Goal: Information Seeking & Learning: Learn about a topic

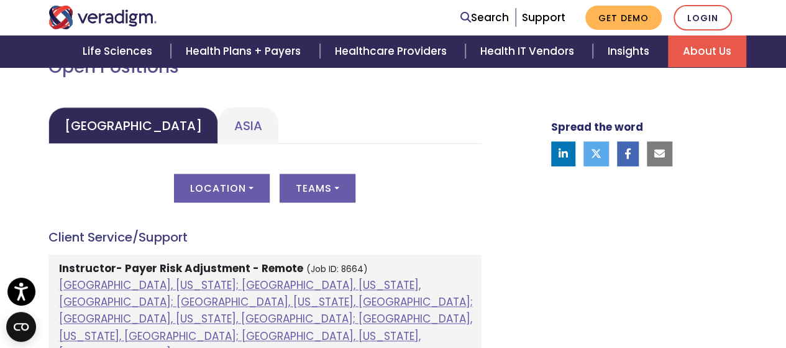
scroll to position [622, 0]
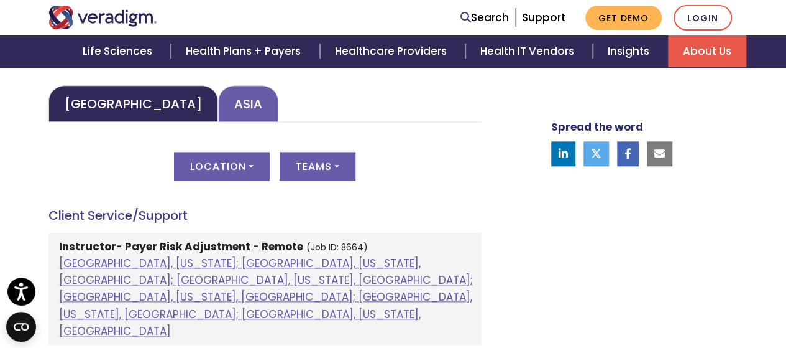
click at [218, 103] on link "Asia" at bounding box center [248, 103] width 60 height 37
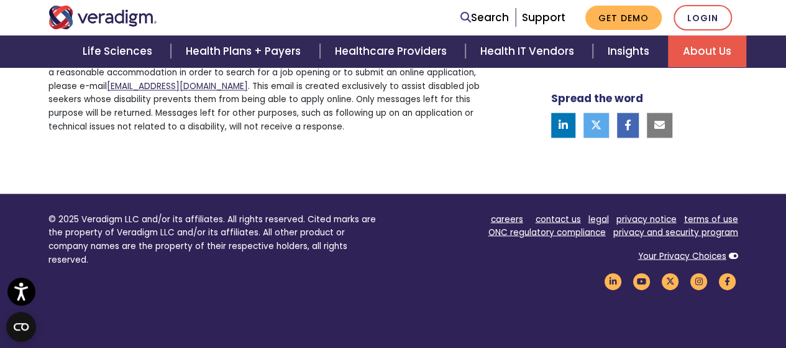
scroll to position [3109, 0]
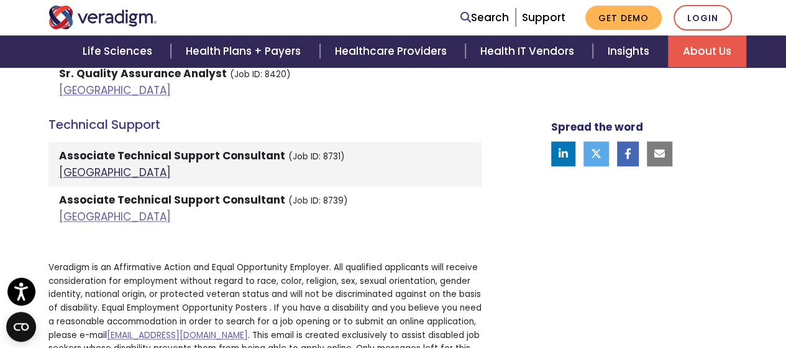
click at [71, 165] on link "[GEOGRAPHIC_DATA]" at bounding box center [115, 172] width 112 height 15
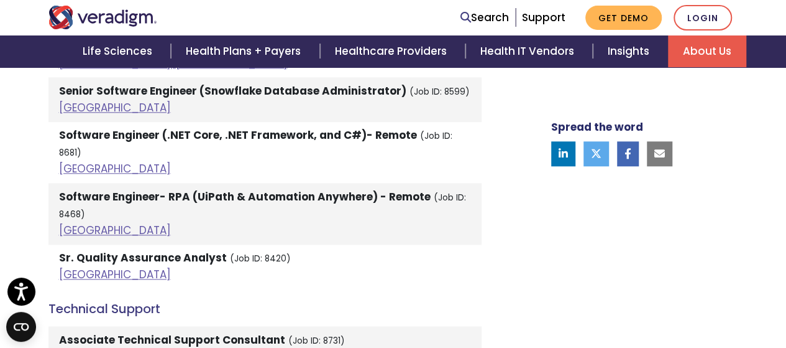
scroll to position [2922, 0]
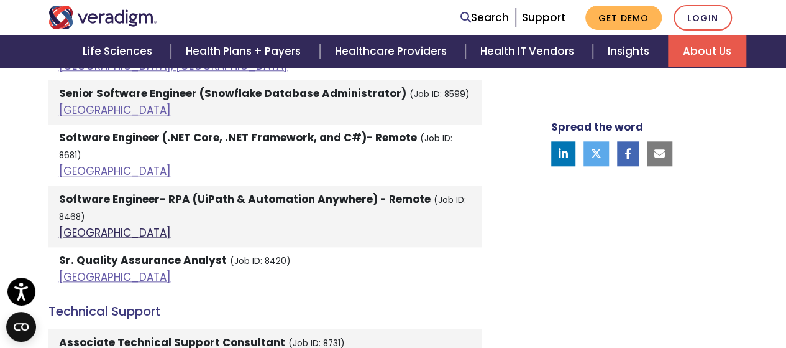
click at [71, 225] on link "[GEOGRAPHIC_DATA]" at bounding box center [115, 232] width 112 height 15
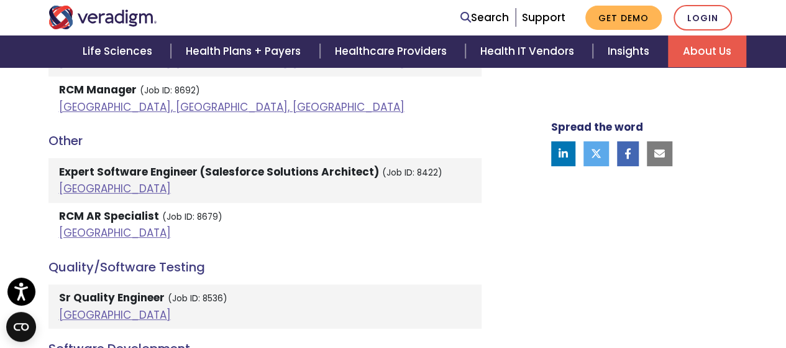
scroll to position [2363, 0]
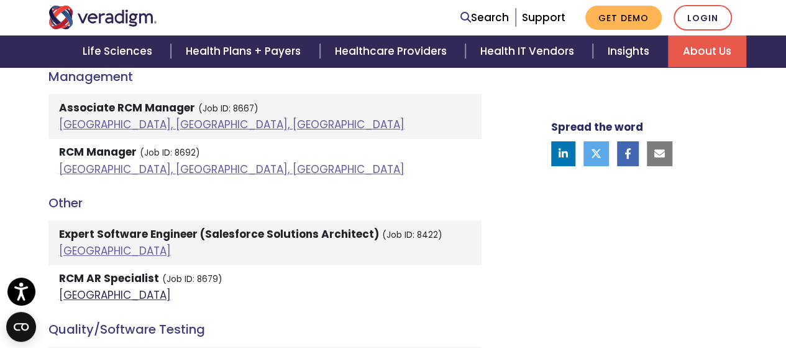
click at [74, 287] on link "[GEOGRAPHIC_DATA]" at bounding box center [115, 294] width 112 height 15
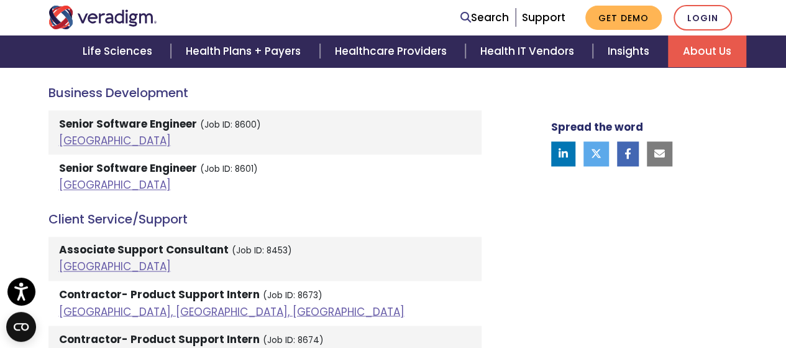
scroll to position [933, 0]
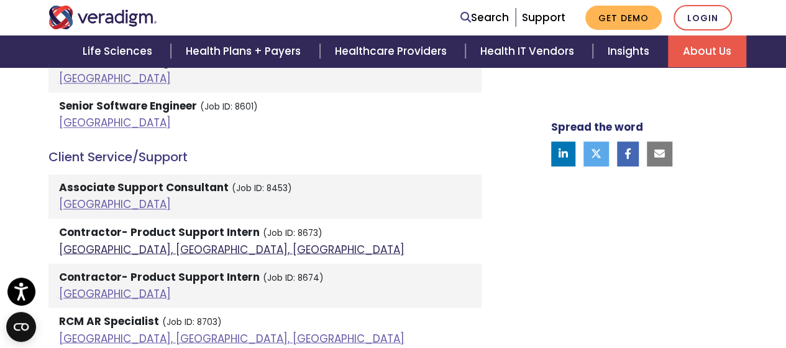
click at [172, 252] on link "[GEOGRAPHIC_DATA], [GEOGRAPHIC_DATA], [GEOGRAPHIC_DATA]" at bounding box center [232, 248] width 346 height 15
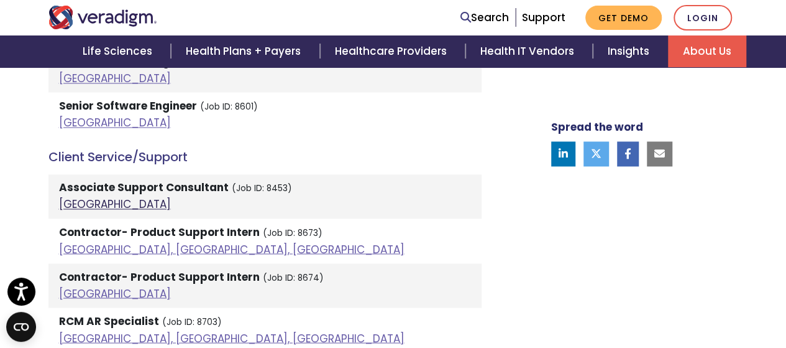
click at [78, 202] on link "[GEOGRAPHIC_DATA]" at bounding box center [115, 203] width 112 height 15
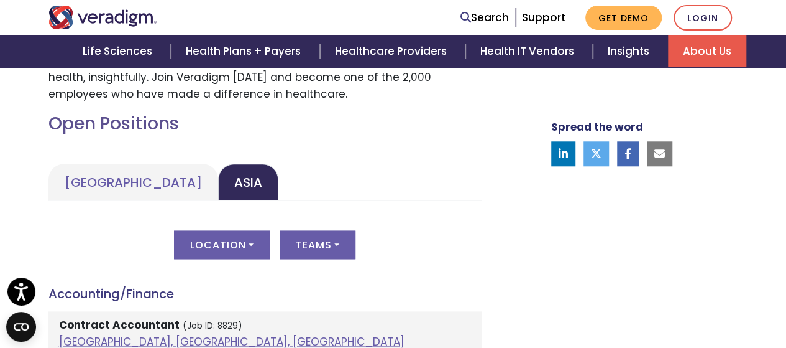
scroll to position [622, 0]
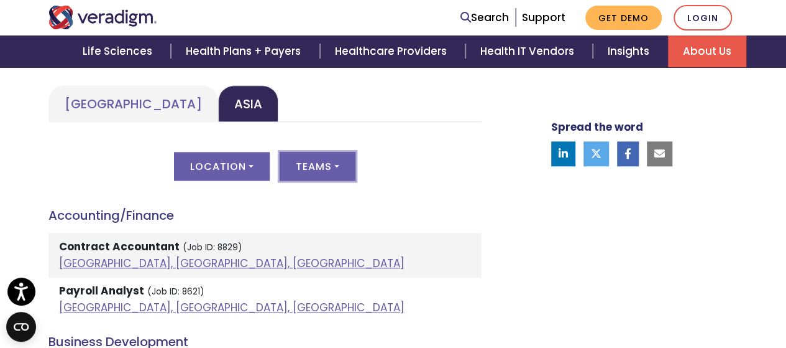
click at [333, 162] on button "Teams" at bounding box center [318, 166] width 76 height 29
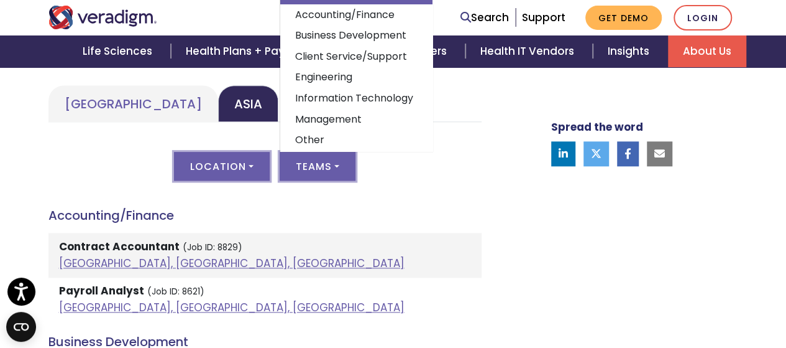
click at [255, 168] on button "Location" at bounding box center [222, 166] width 96 height 29
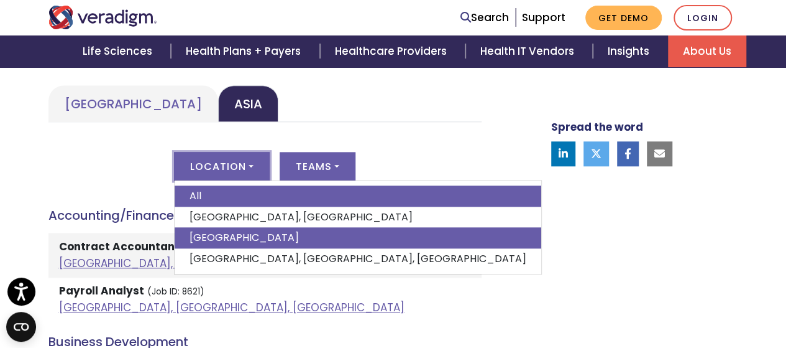
click at [233, 238] on link "[GEOGRAPHIC_DATA]" at bounding box center [358, 237] width 367 height 21
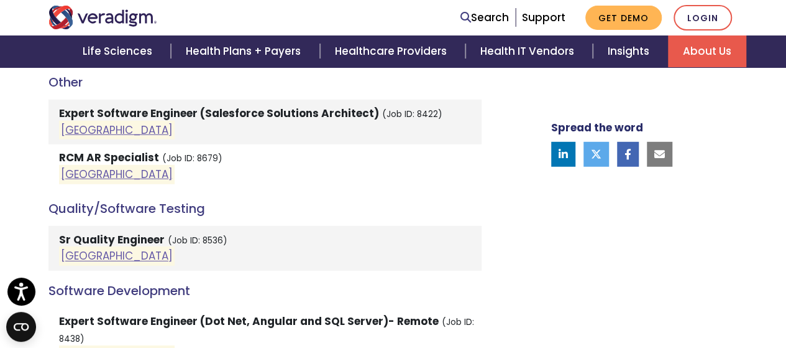
scroll to position [1741, 0]
